Goal: Information Seeking & Learning: Learn about a topic

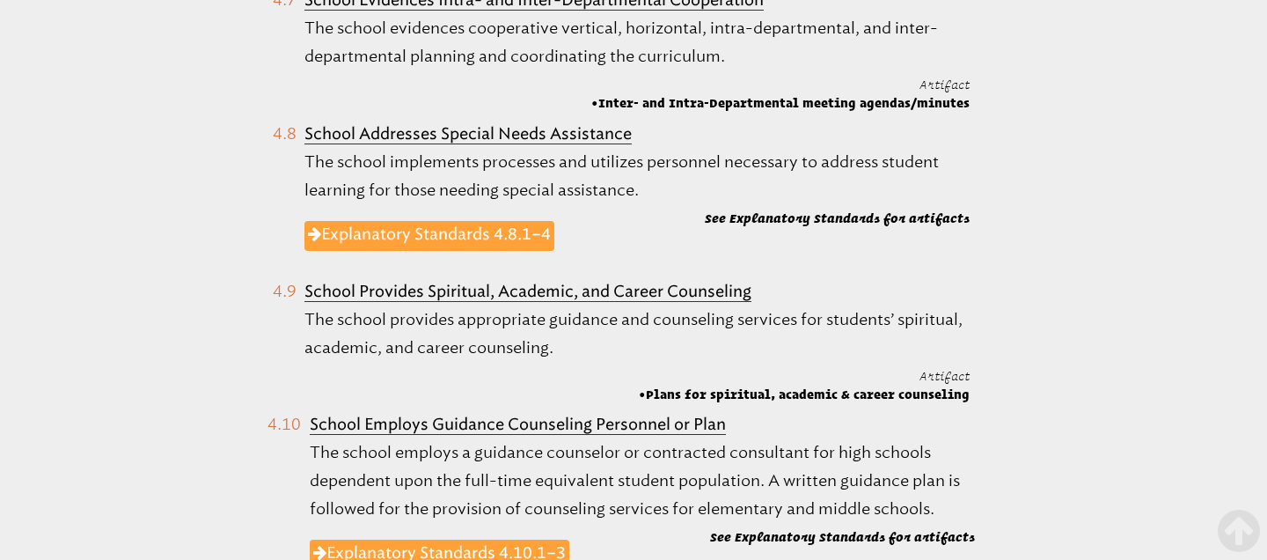
scroll to position [2358, 0]
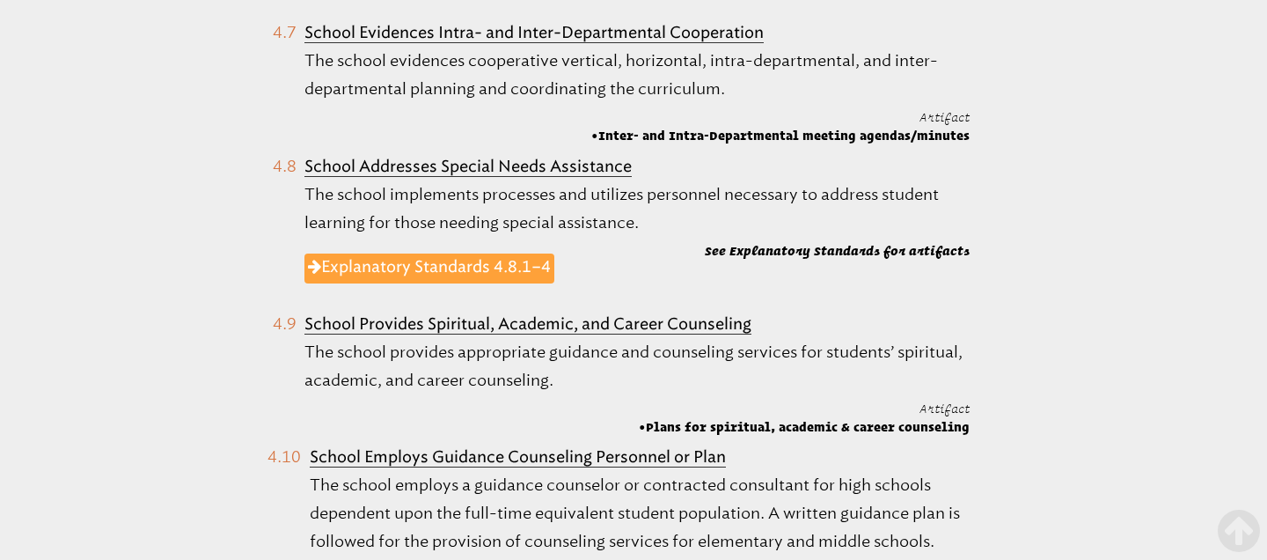
click at [392, 314] on b "School Provides Spiritual, Academic, and Career Counseling" at bounding box center [527, 323] width 447 height 19
click at [398, 314] on b "School Provides Spiritual, Academic, and Career Counseling" at bounding box center [527, 323] width 447 height 19
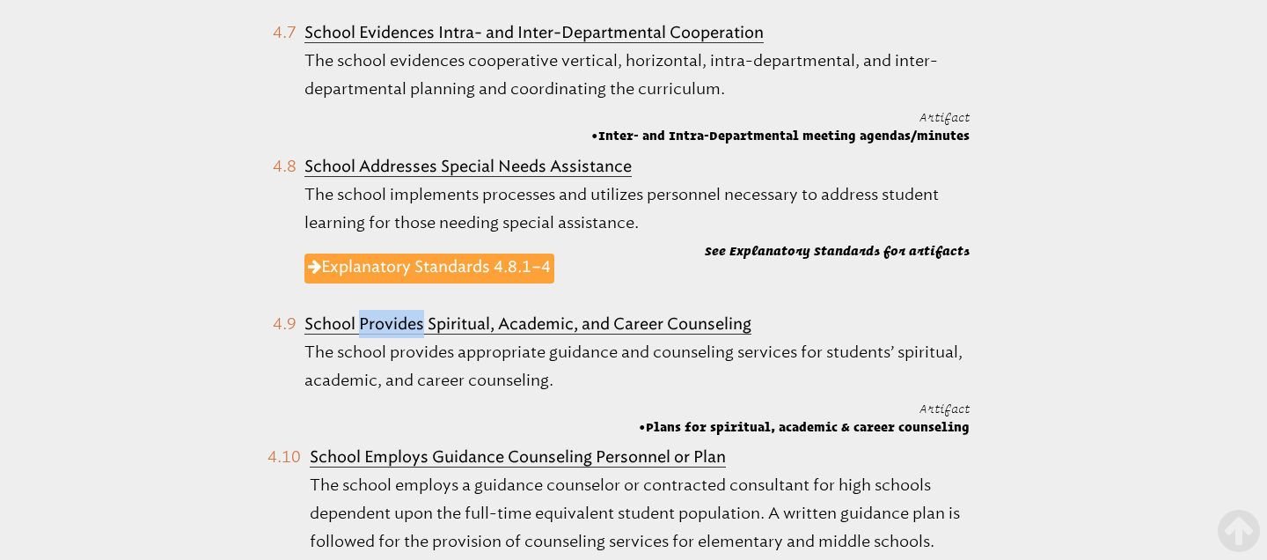
click at [504, 338] on p "The school provides appropriate guidance and counseling services for students’ …" at bounding box center [636, 366] width 665 height 56
click at [566, 338] on p "The school provides appropriate guidance and counseling services for students’ …" at bounding box center [636, 366] width 665 height 56
click at [494, 338] on p "The school provides appropriate guidance and counseling services for students’ …" at bounding box center [636, 366] width 665 height 56
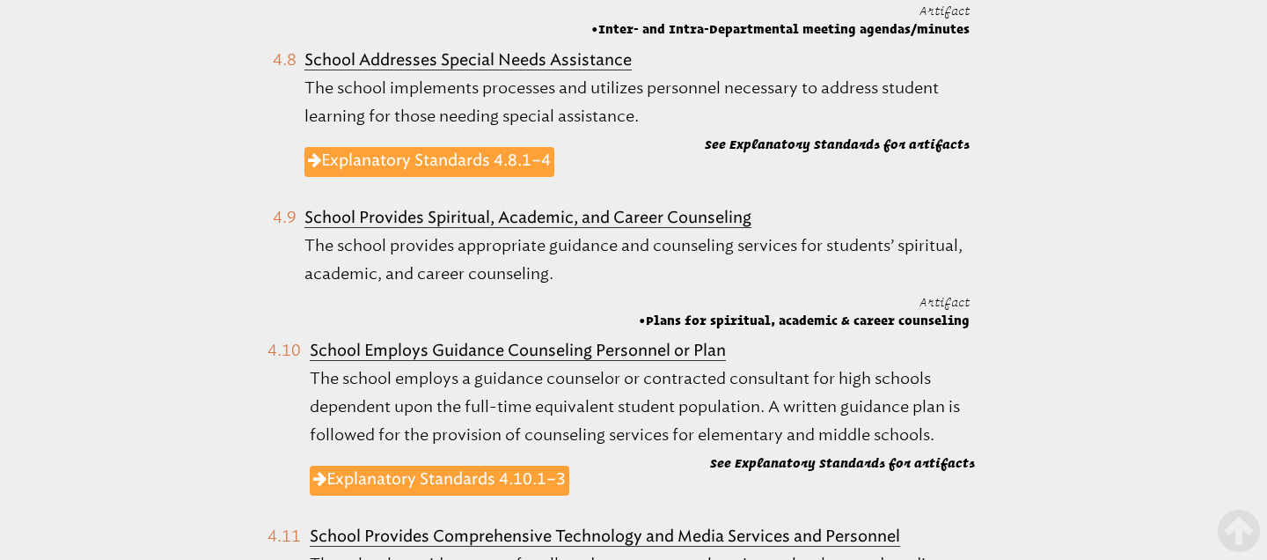
scroll to position [2463, 0]
click at [720, 312] on span "Plans for spiritual, academic & career counseling" at bounding box center [804, 321] width 331 height 18
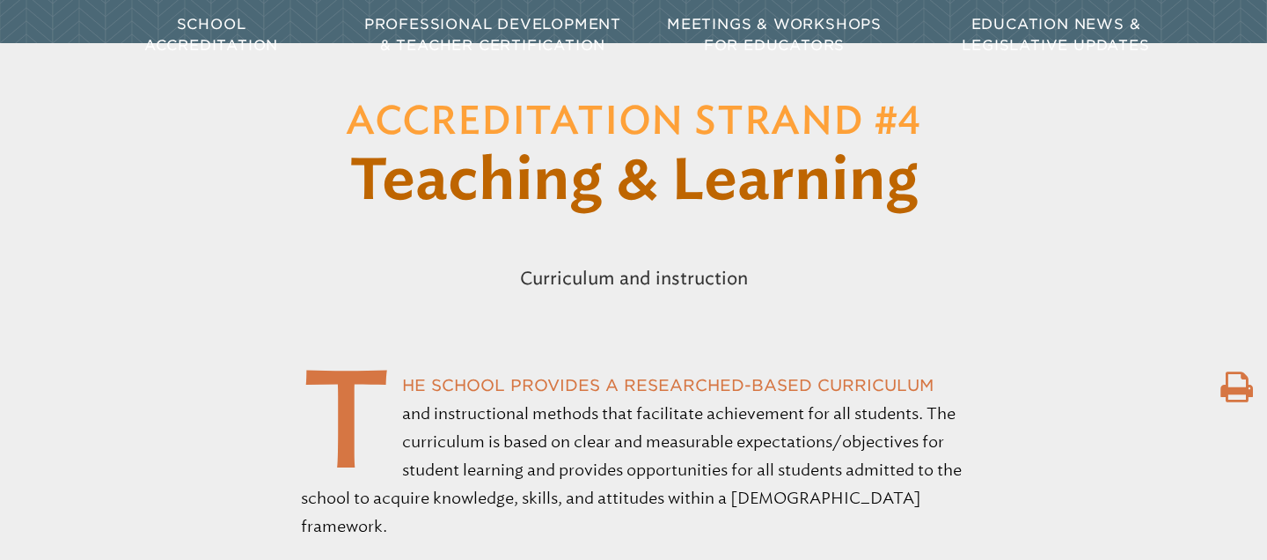
scroll to position [246, 0]
